Goal: Book appointment/travel/reservation

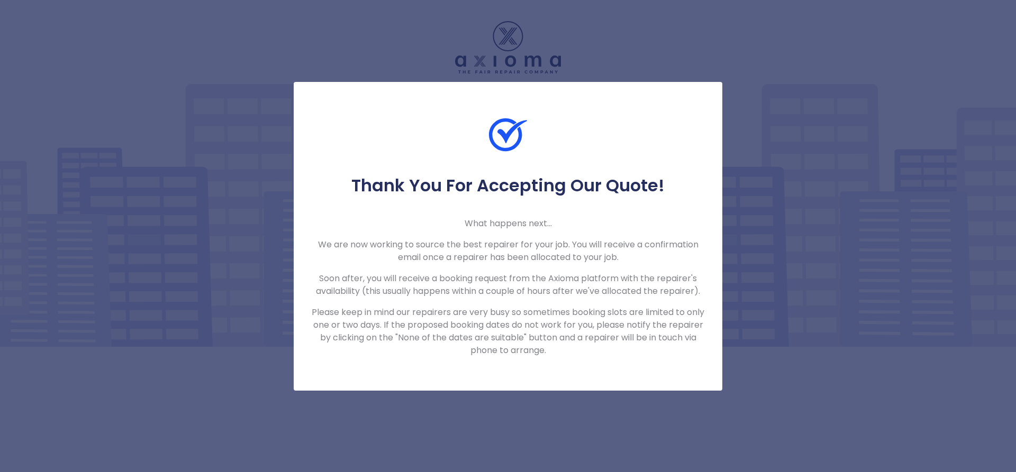
drag, startPoint x: 559, startPoint y: 231, endPoint x: 577, endPoint y: 292, distance: 64.1
click at [558, 231] on div "Thank You For Accepting Our Quote! What happens next... We are now working to s…" at bounding box center [508, 266] width 428 height 182
click at [582, 331] on p "Please keep in mind our repairers are very busy so sometimes booking slots are …" at bounding box center [507, 331] width 395 height 51
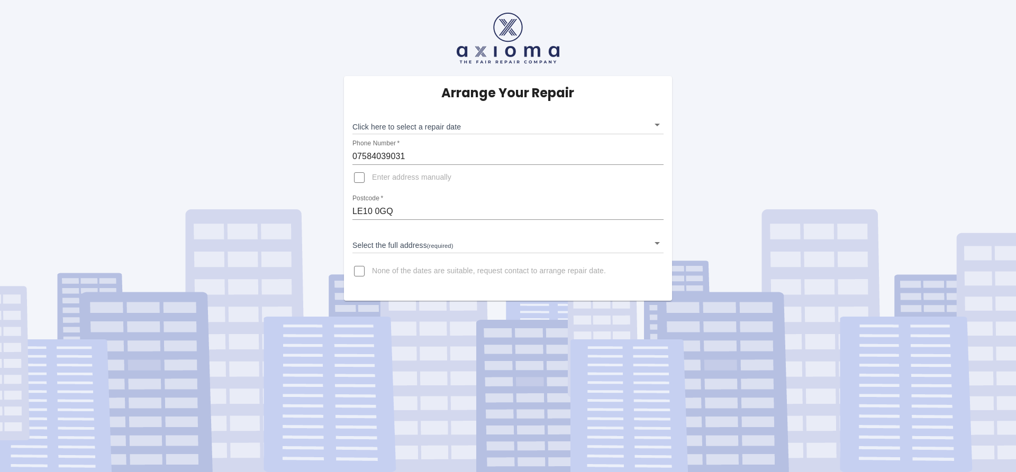
click at [418, 125] on body "Arrange Your Repair Click here to select a repair date ​ Phone Number   * 07584…" at bounding box center [508, 236] width 1016 height 472
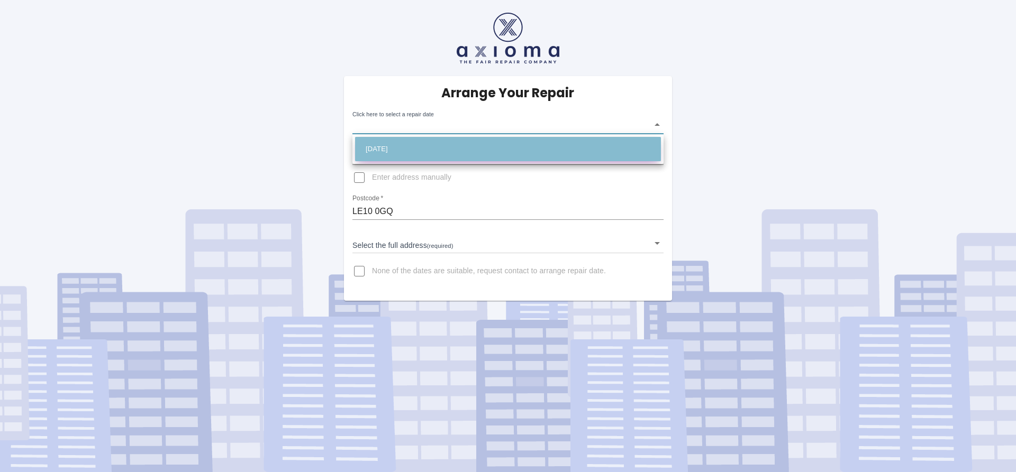
click at [418, 149] on li "[DATE]" at bounding box center [508, 149] width 306 height 24
type input "[DATE]T00:00:00.000Z"
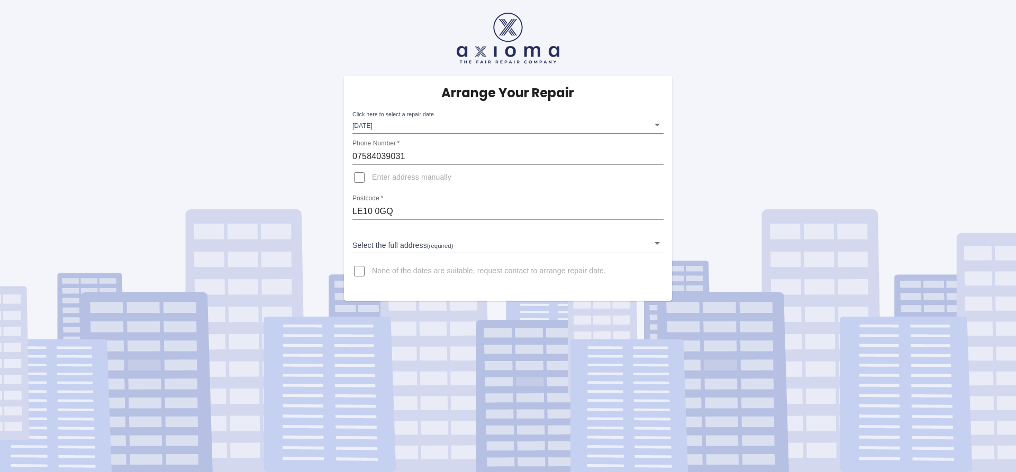
click at [433, 248] on body "Arrange Your Repair Click here to select a repair date [DATE] [DATE]T00:00:00.0…" at bounding box center [508, 236] width 1016 height 472
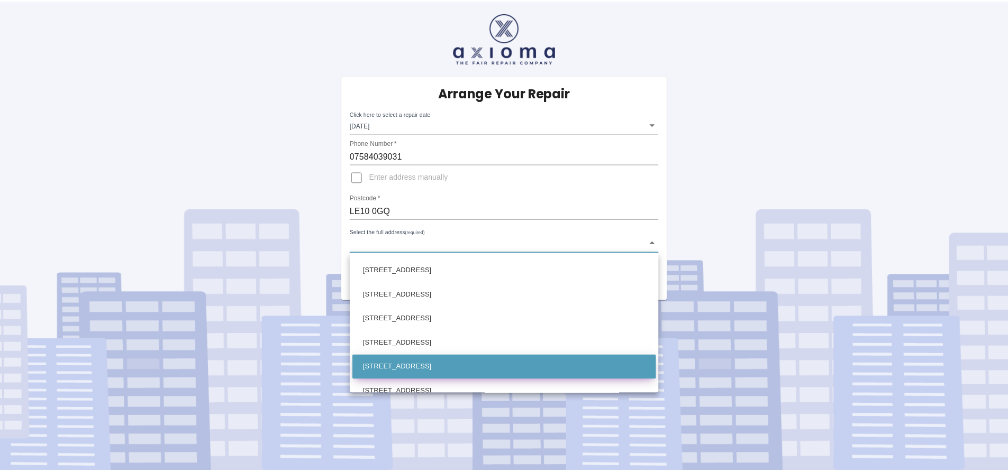
scroll to position [476, 0]
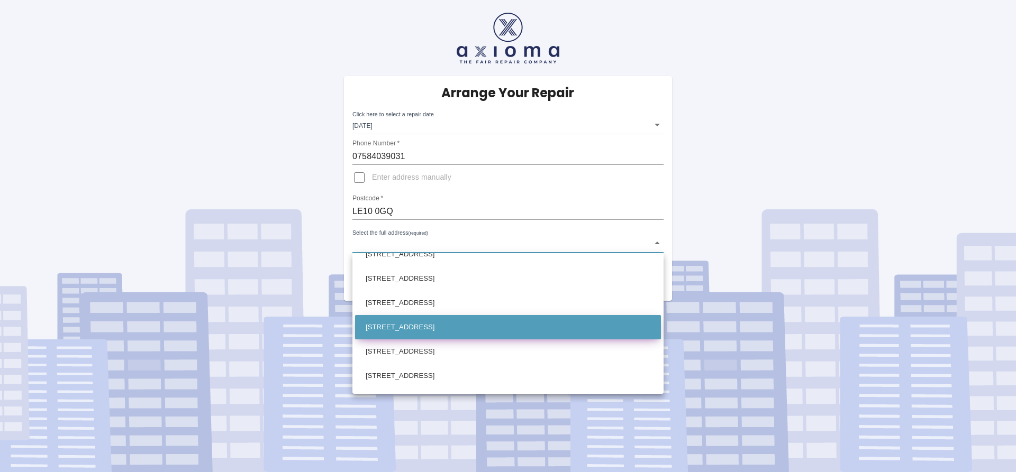
click at [408, 336] on li "[STREET_ADDRESS]" at bounding box center [508, 327] width 306 height 24
type input "[STREET_ADDRESS]"
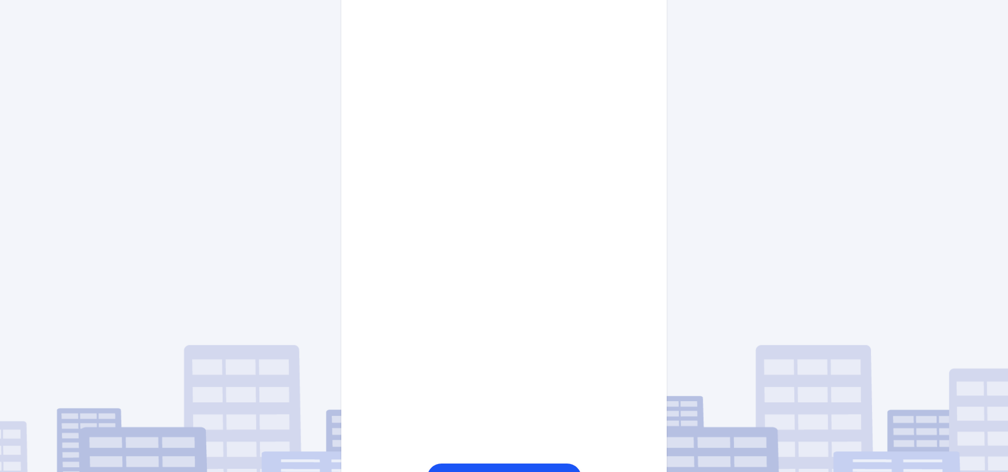
scroll to position [380, 0]
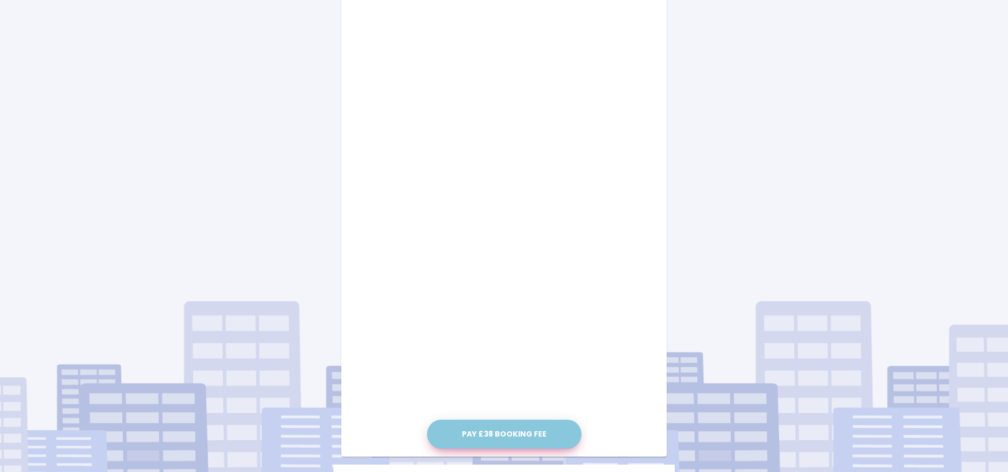
click at [544, 436] on button "Pay £38 Booking Fee" at bounding box center [504, 434] width 154 height 29
